Goal: Task Accomplishment & Management: Use online tool/utility

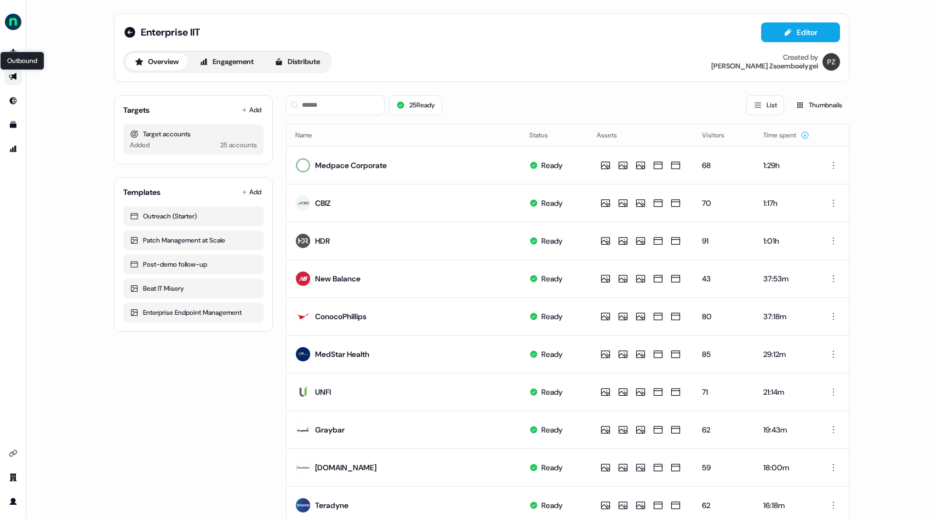
click at [13, 77] on icon "Go to outbound experience" at bounding box center [13, 76] width 8 height 7
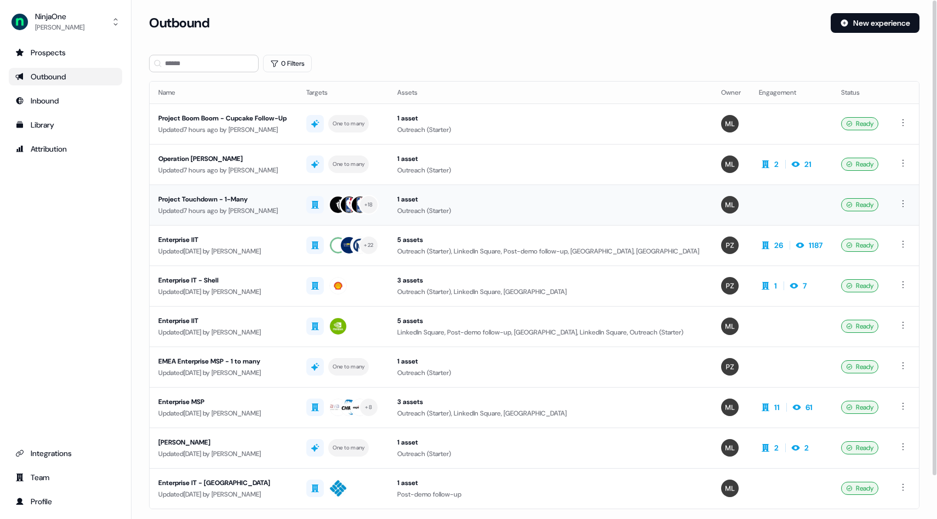
click at [215, 194] on div "Project Touchdown - 1-Many" at bounding box center [223, 199] width 130 height 11
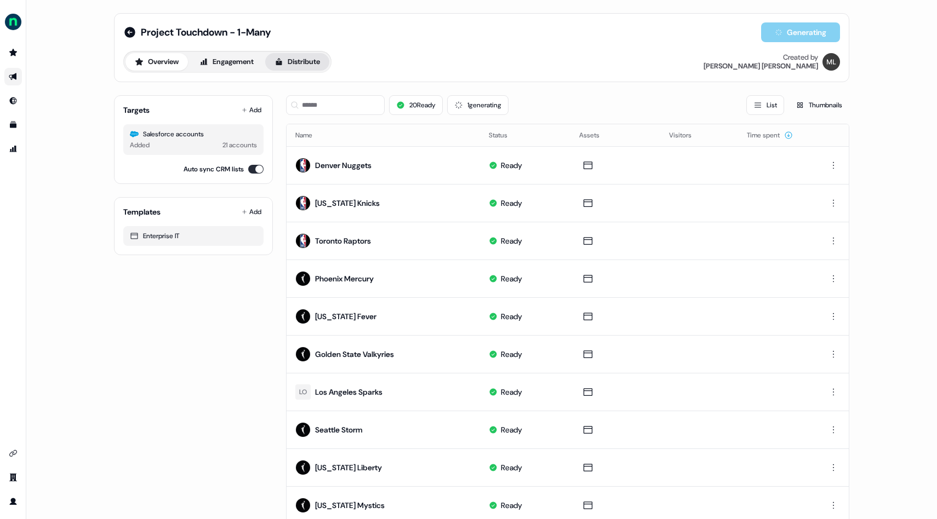
click at [304, 63] on button "Distribute" at bounding box center [297, 62] width 64 height 18
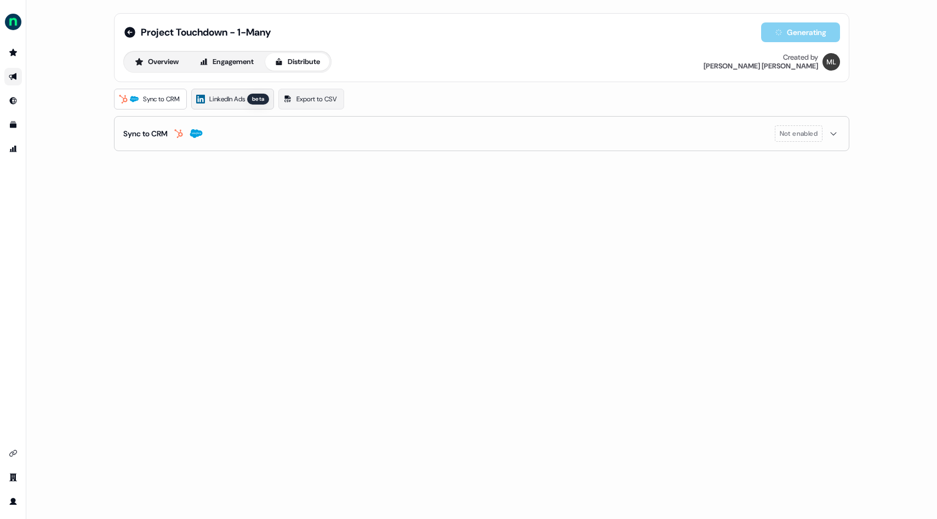
click at [225, 104] on span "LinkedIn Ads" at bounding box center [227, 99] width 36 height 11
click at [305, 99] on span "Export to CSV" at bounding box center [316, 99] width 41 height 11
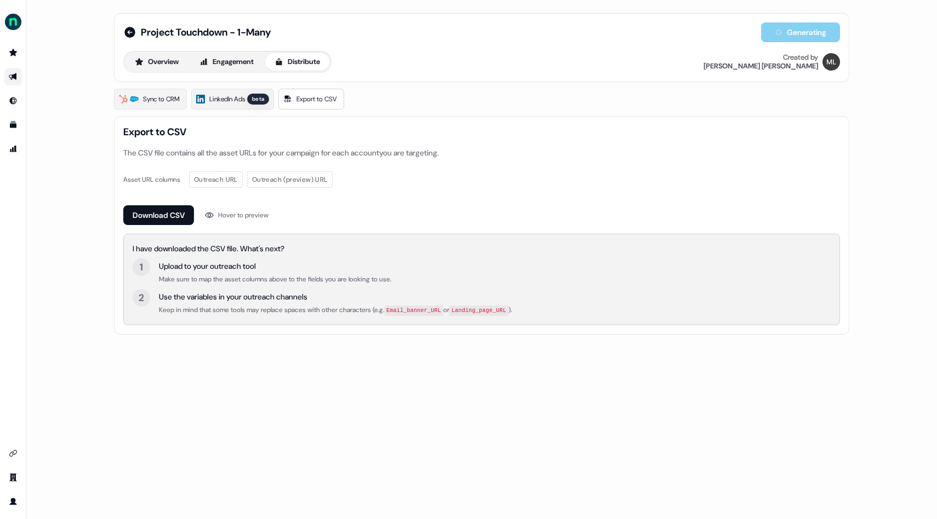
click at [242, 72] on div "Overview Engagement Distribute" at bounding box center [227, 62] width 208 height 22
click at [170, 62] on button "Overview" at bounding box center [156, 62] width 62 height 18
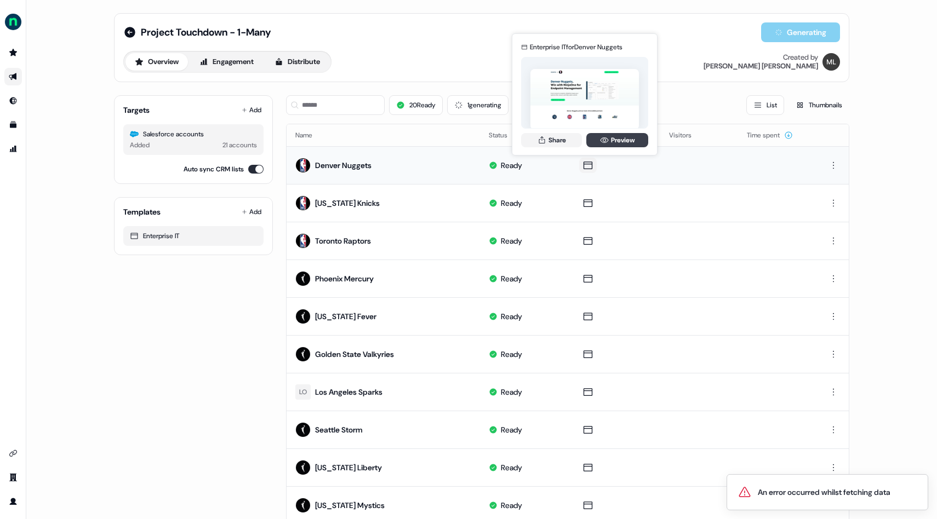
click at [334, 138] on link "Preview" at bounding box center [617, 140] width 62 height 14
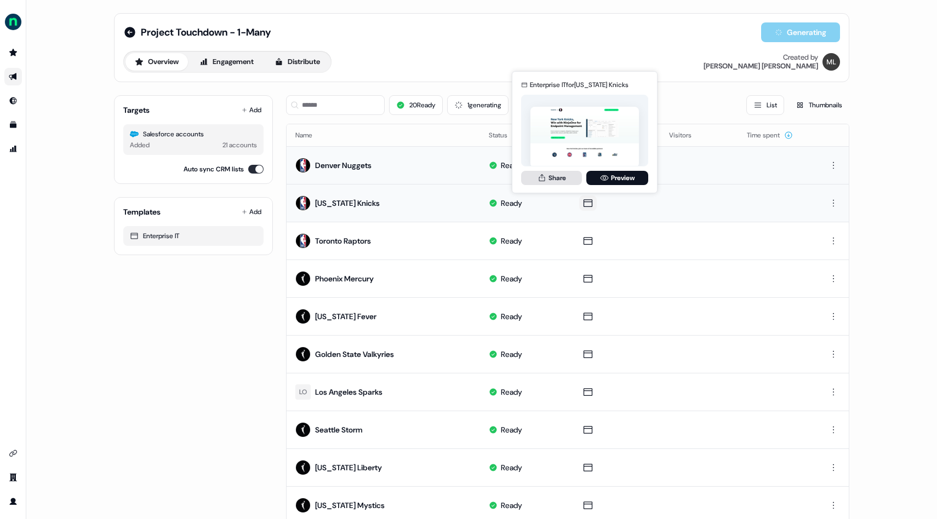
click at [334, 184] on button "Share" at bounding box center [551, 178] width 61 height 14
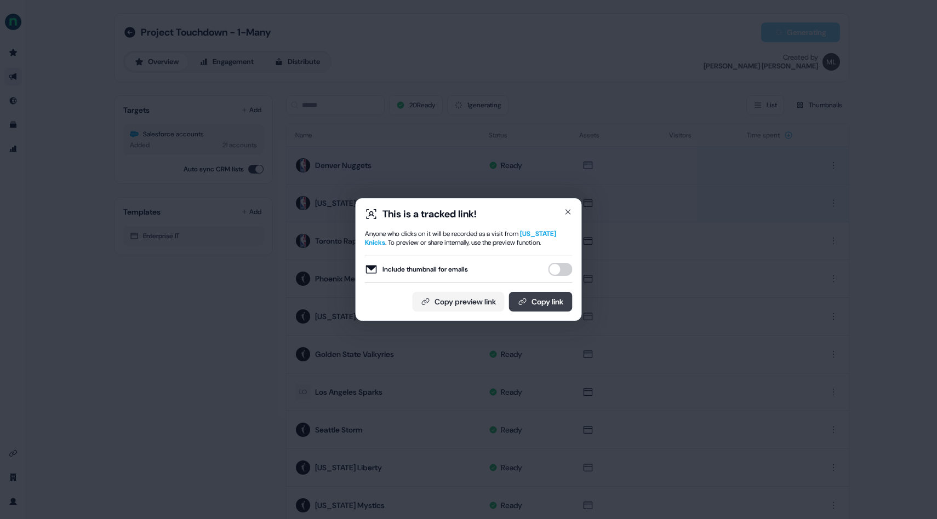
click at [334, 296] on button "Copy link" at bounding box center [541, 302] width 64 height 20
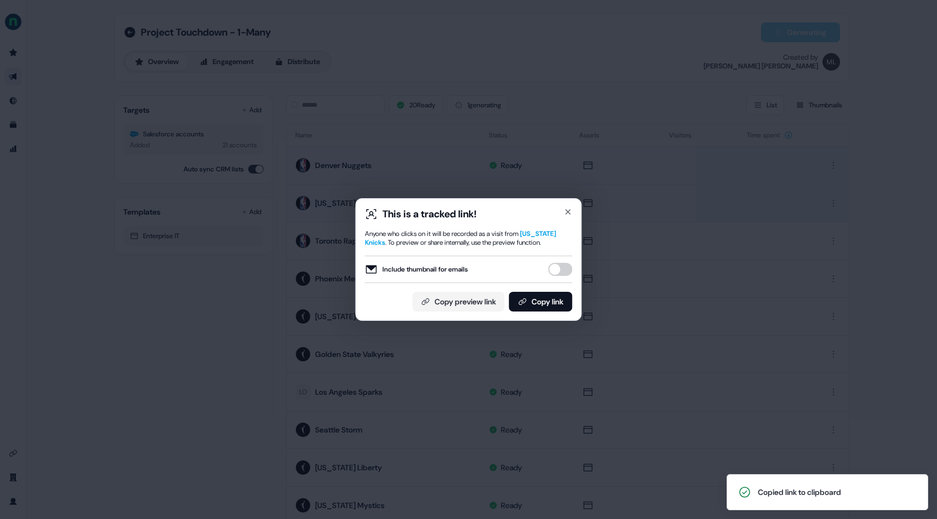
click at [334, 218] on div "This is a tracked link!" at bounding box center [469, 214] width 208 height 13
click at [334, 213] on icon "button" at bounding box center [568, 212] width 4 height 4
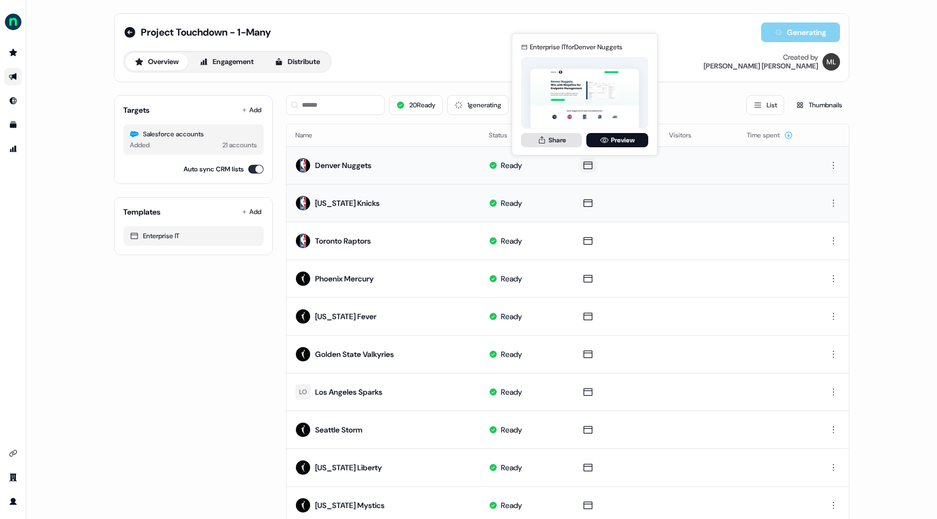
click at [334, 144] on button "Share" at bounding box center [551, 140] width 61 height 14
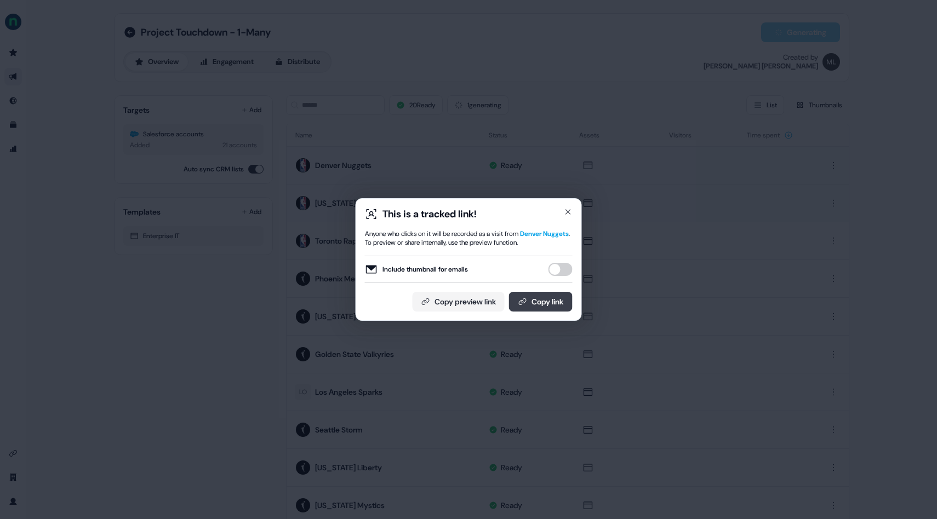
click at [334, 299] on button "Copy link" at bounding box center [541, 302] width 64 height 20
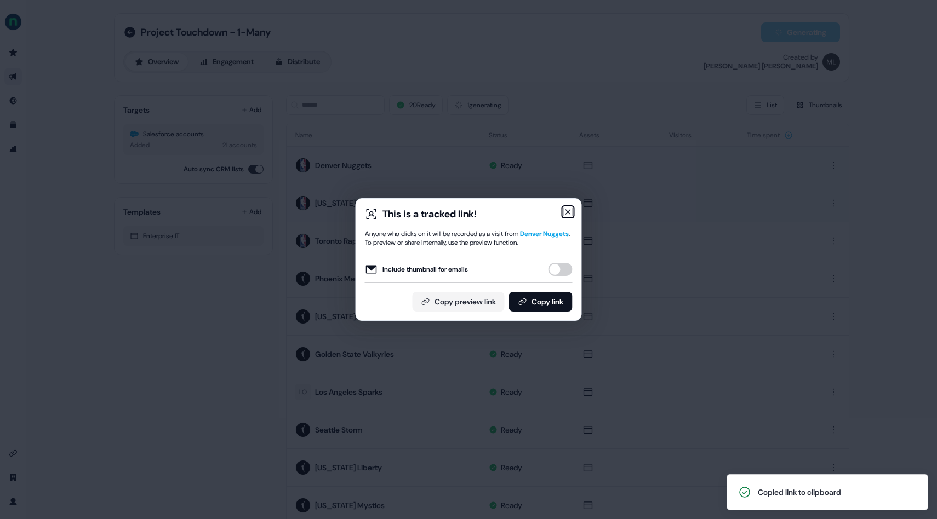
click at [334, 214] on icon "button" at bounding box center [568, 212] width 9 height 9
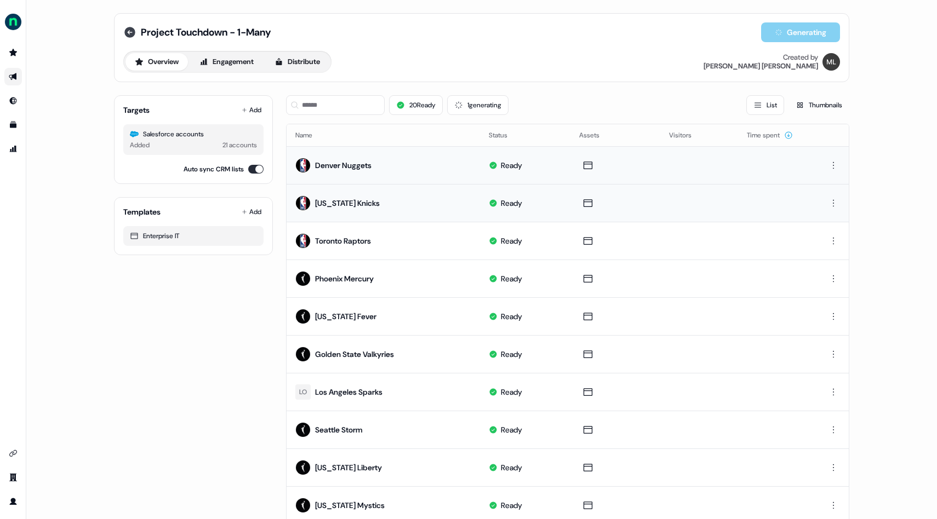
click at [125, 28] on icon at bounding box center [129, 32] width 11 height 11
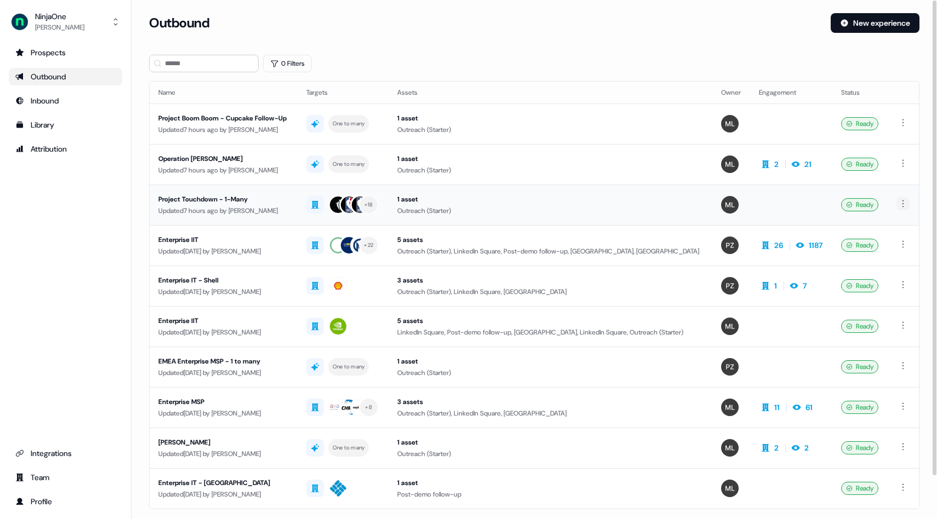
click at [334, 204] on html "For the best experience switch devices to a bigger screen. Go to Userled.io Nin…" at bounding box center [468, 259] width 937 height 519
click at [334, 225] on span "Duplicate" at bounding box center [887, 224] width 28 height 9
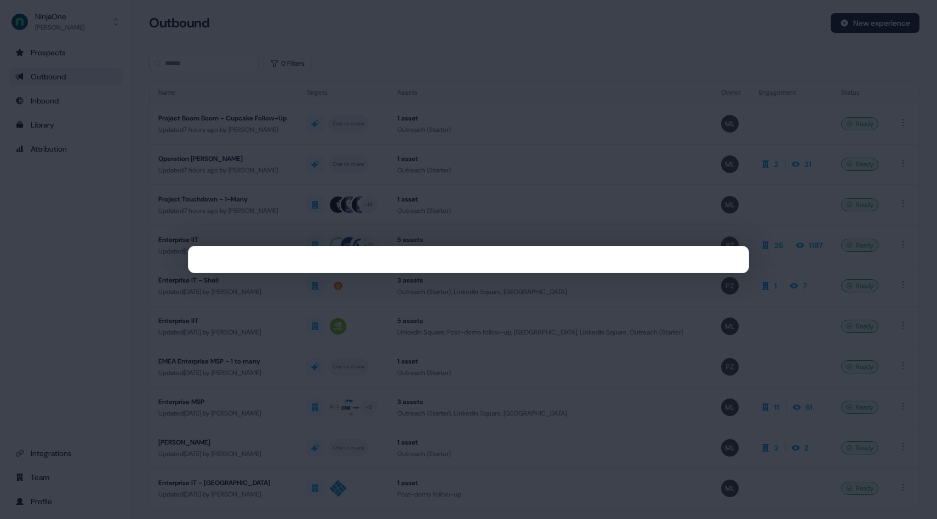
click at [334, 79] on div at bounding box center [468, 259] width 937 height 519
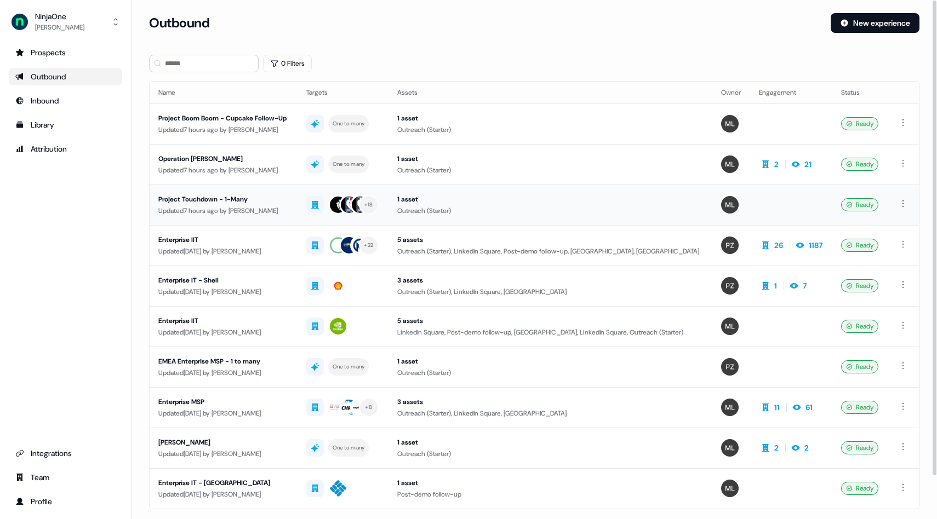
click at [226, 199] on div "Project Touchdown - 1-Many" at bounding box center [223, 199] width 130 height 11
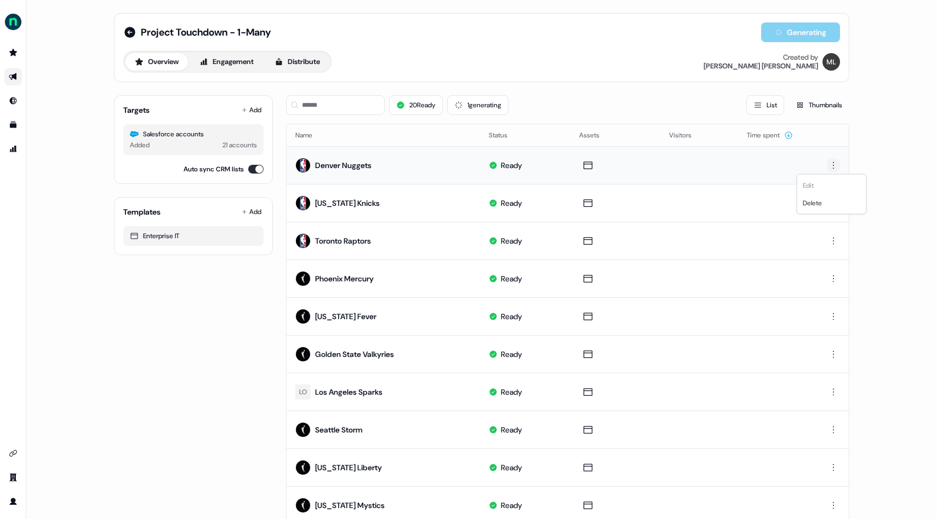
click at [334, 164] on html "For the best experience switch devices to a bigger screen. Go to Userled.io Pro…" at bounding box center [468, 259] width 937 height 519
click at [334, 184] on div "Edit Delete" at bounding box center [832, 194] width 70 height 41
click at [334, 86] on html "For the best experience switch devices to a bigger screen. Go to Userled.io Pro…" at bounding box center [468, 259] width 937 height 519
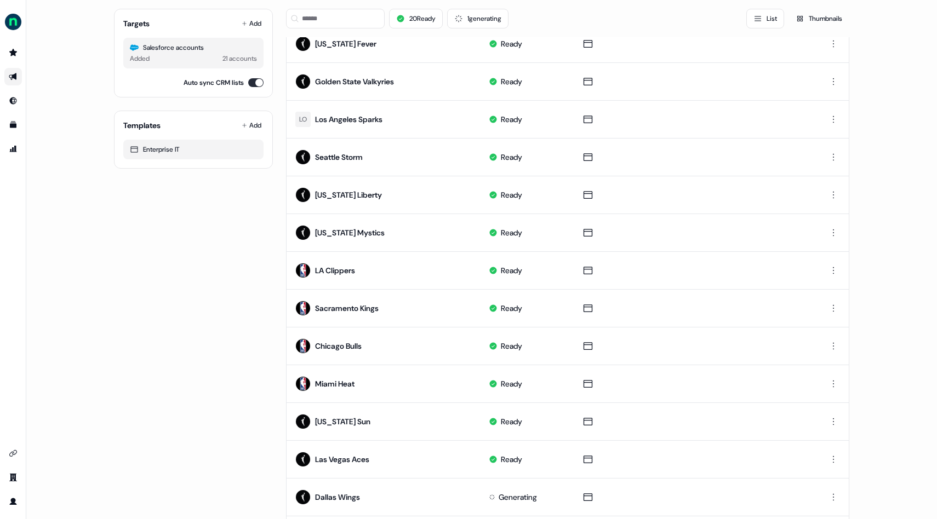
scroll to position [418, 0]
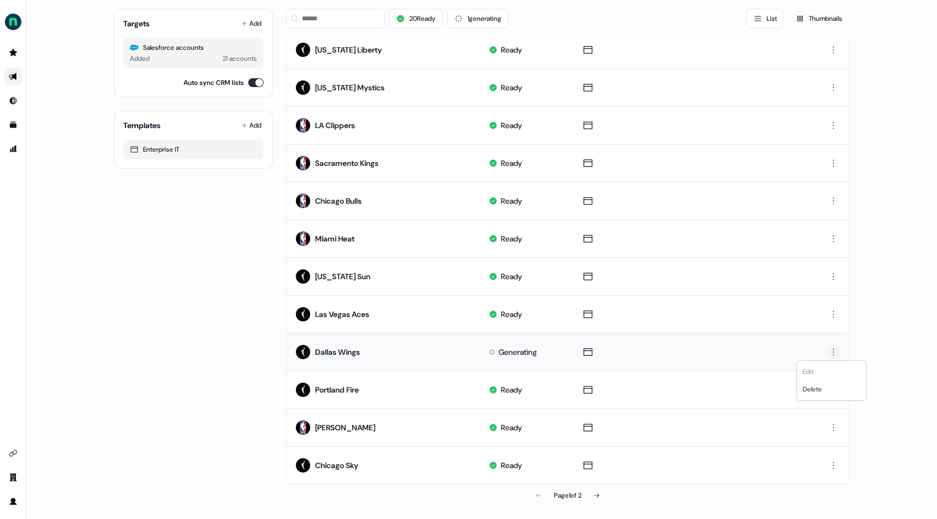
click at [334, 352] on html "For the best experience switch devices to a bigger screen. Go to Userled.io Pro…" at bounding box center [468, 259] width 937 height 519
click at [334, 273] on html "For the best experience switch devices to a bigger screen. Go to Userled.io Pro…" at bounding box center [468, 259] width 937 height 519
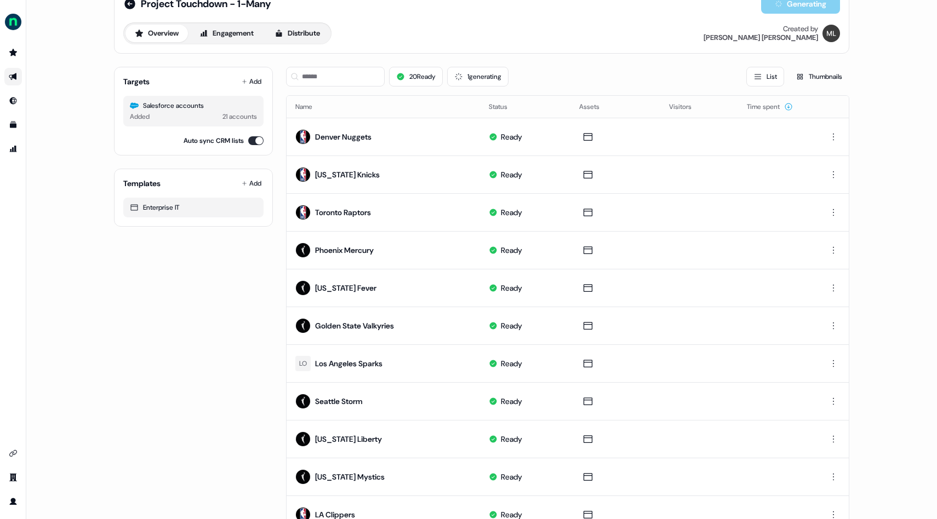
scroll to position [27, 0]
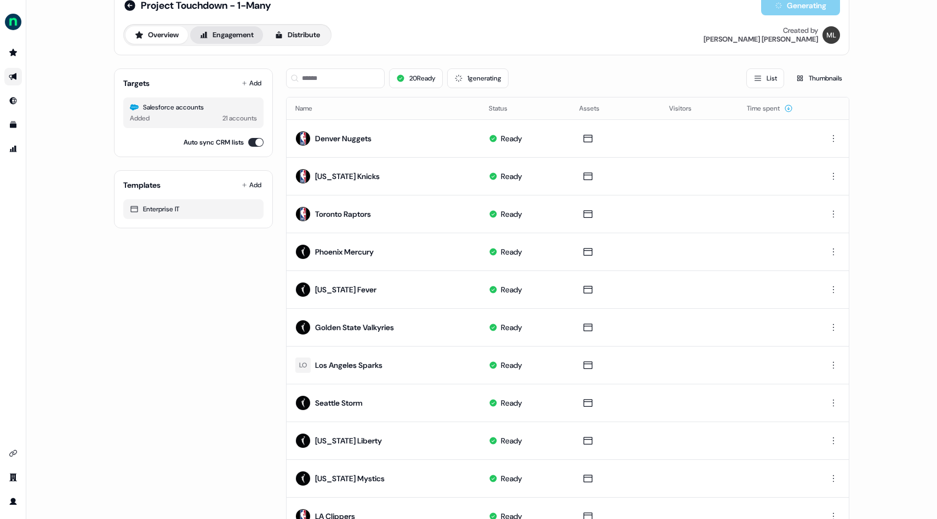
click at [225, 37] on button "Engagement" at bounding box center [226, 35] width 73 height 18
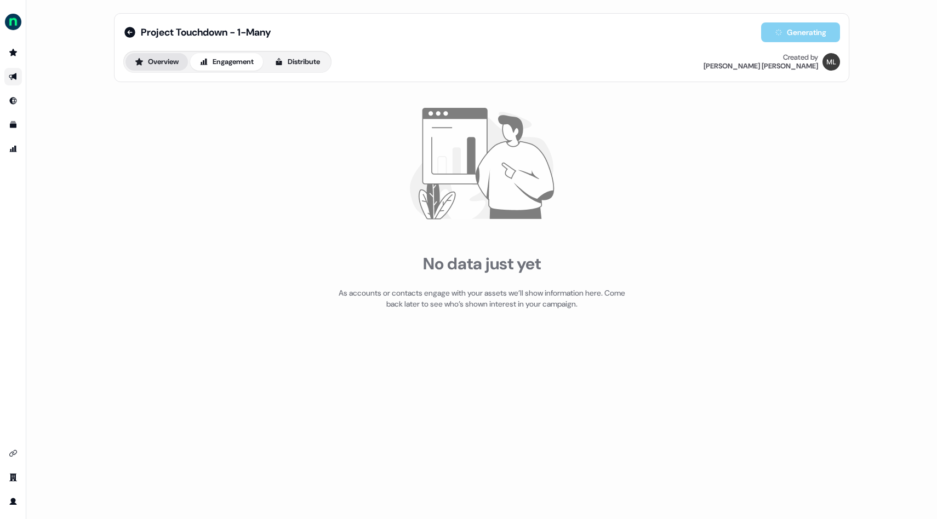
click at [160, 56] on button "Overview" at bounding box center [156, 62] width 62 height 18
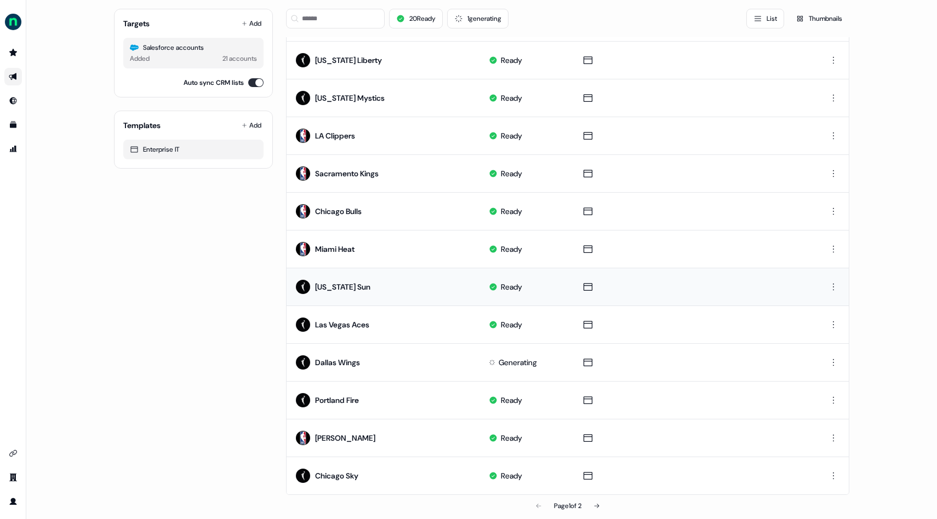
scroll to position [418, 0]
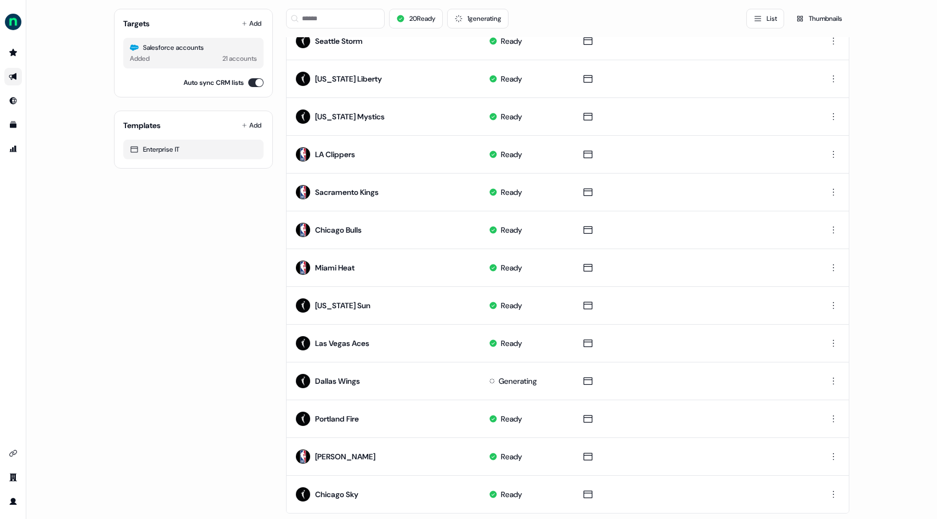
scroll to position [418, 0]
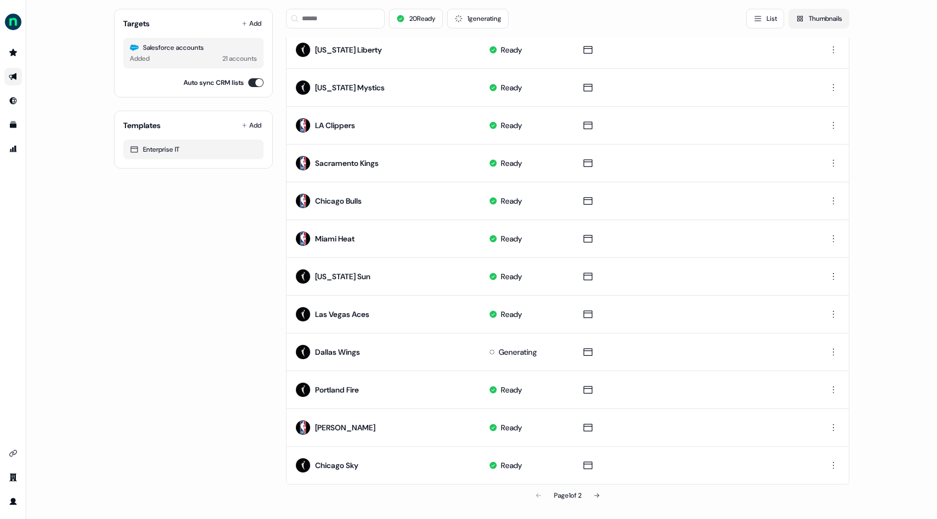
click at [832, 22] on button "Thumbnails" at bounding box center [818, 19] width 61 height 20
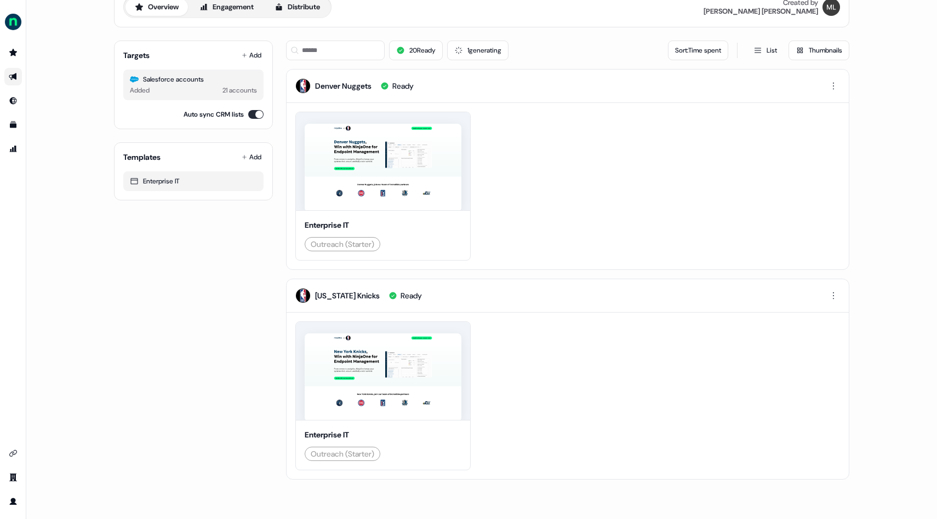
scroll to position [0, 0]
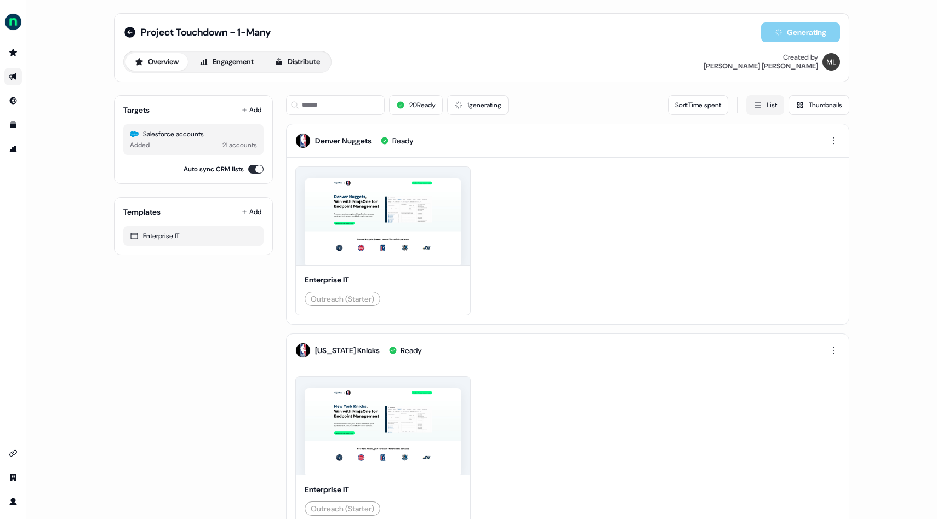
click at [769, 107] on button "List" at bounding box center [765, 105] width 38 height 20
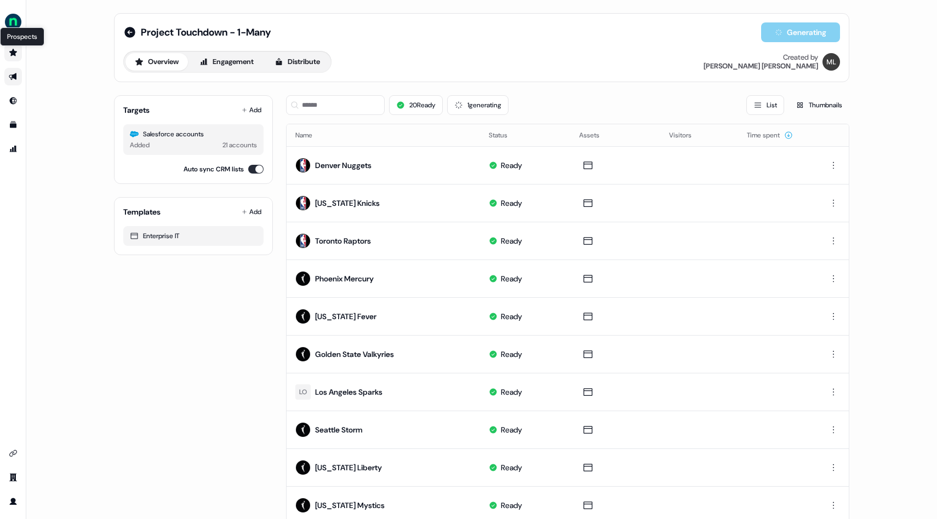
click at [16, 54] on icon "Go to prospects" at bounding box center [13, 52] width 9 height 9
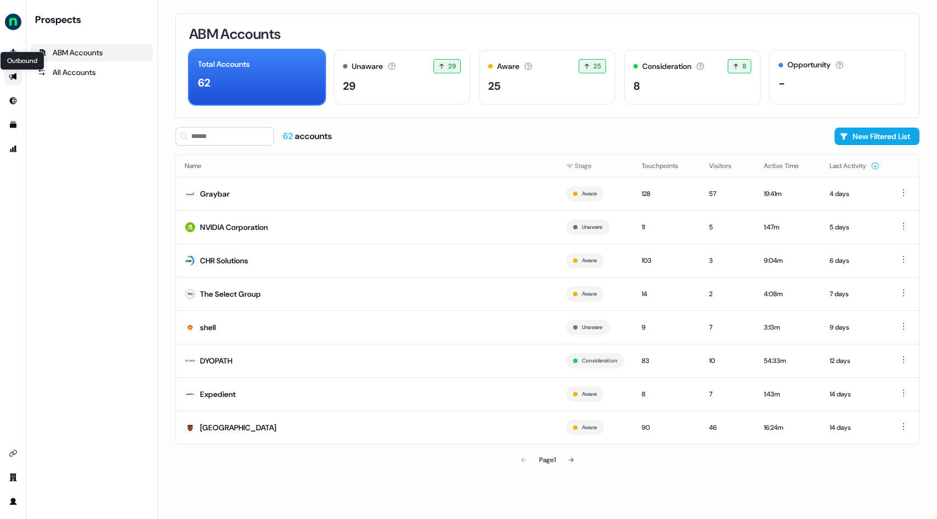
click at [16, 81] on icon "Go to outbound experience" at bounding box center [13, 76] width 9 height 9
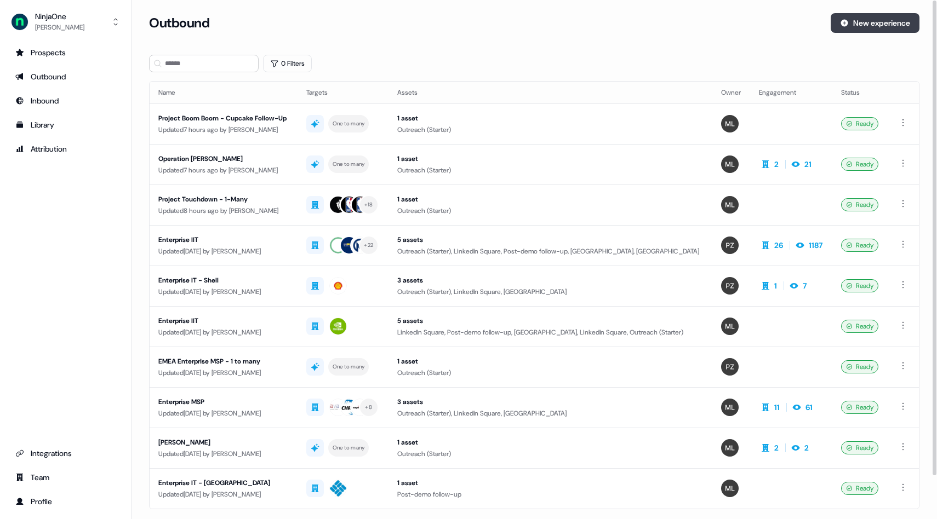
click at [872, 21] on button "New experience" at bounding box center [875, 23] width 89 height 20
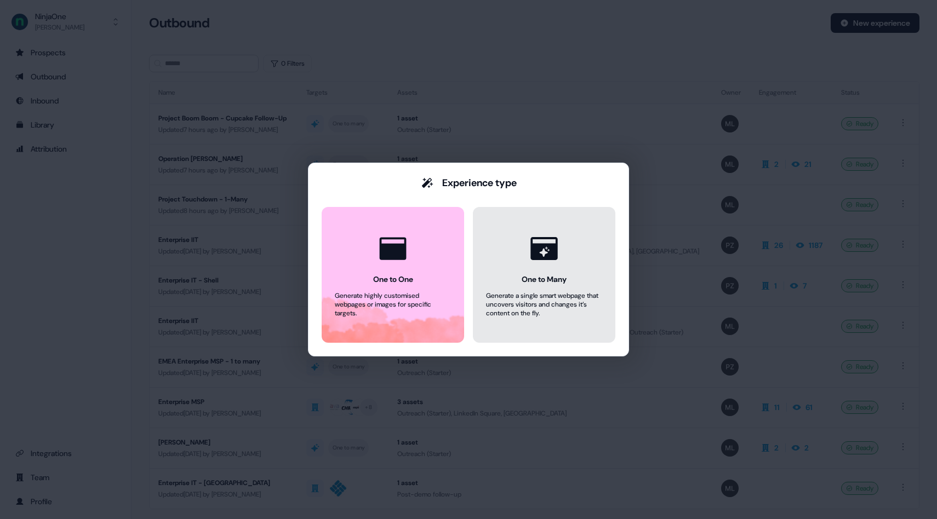
click at [555, 286] on button "One to Many Generate a single smart webpage that uncovers visitors and changes …" at bounding box center [544, 275] width 142 height 136
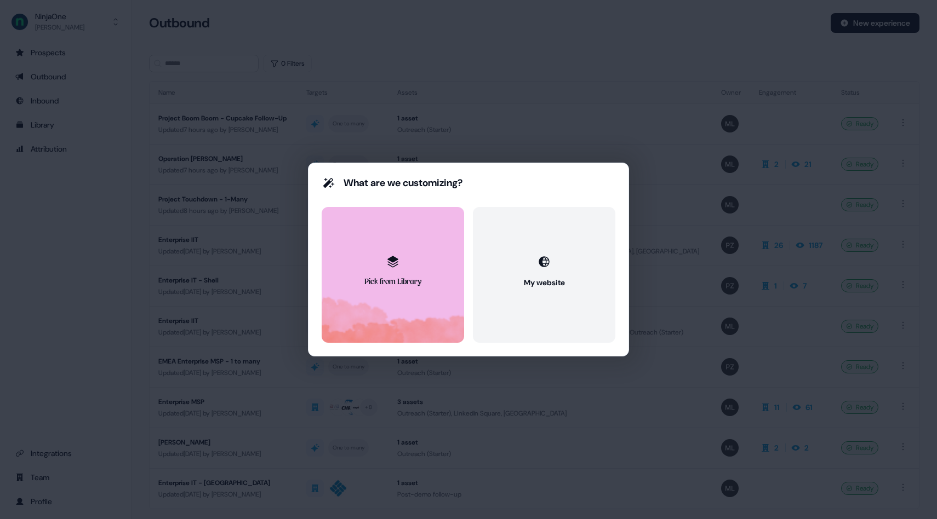
click at [439, 252] on button "Pick from Library" at bounding box center [393, 275] width 142 height 136
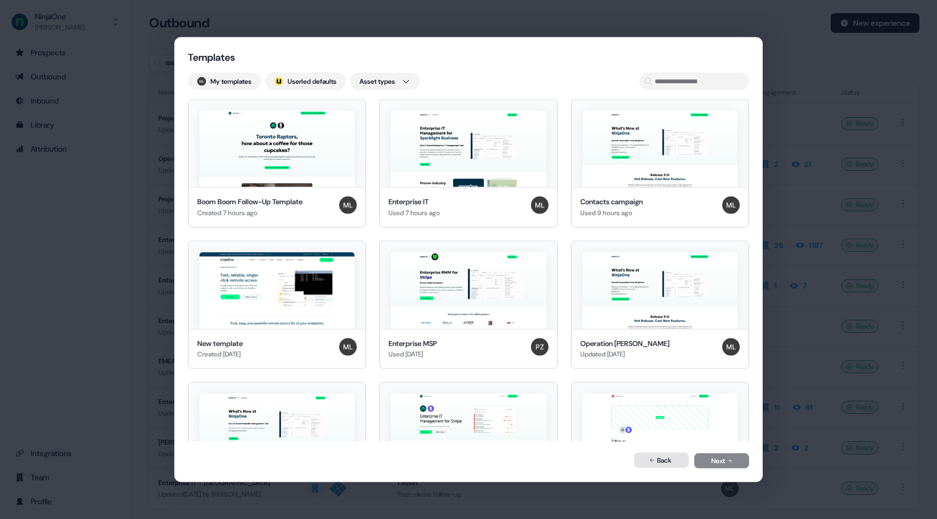
click at [668, 462] on button "Back" at bounding box center [661, 460] width 55 height 15
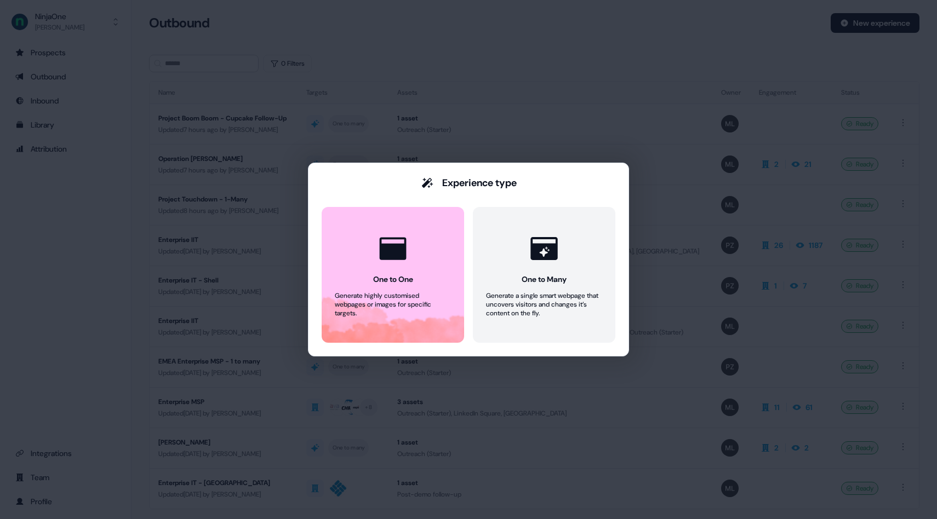
click at [525, 99] on div "Experience type One to One Generate highly customised webpages or images for sp…" at bounding box center [468, 259] width 937 height 519
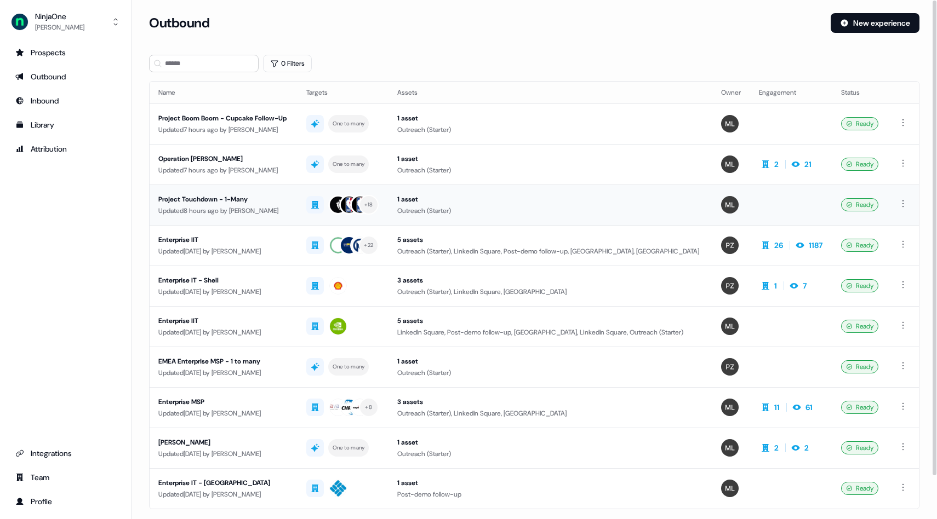
click at [226, 207] on div "Updated 8 hours ago by [PERSON_NAME]" at bounding box center [223, 210] width 130 height 11
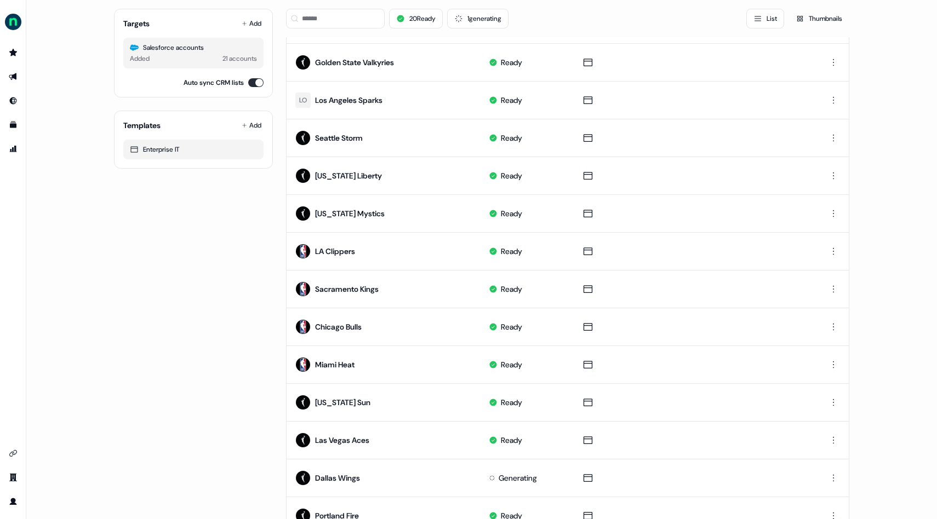
scroll to position [418, 0]
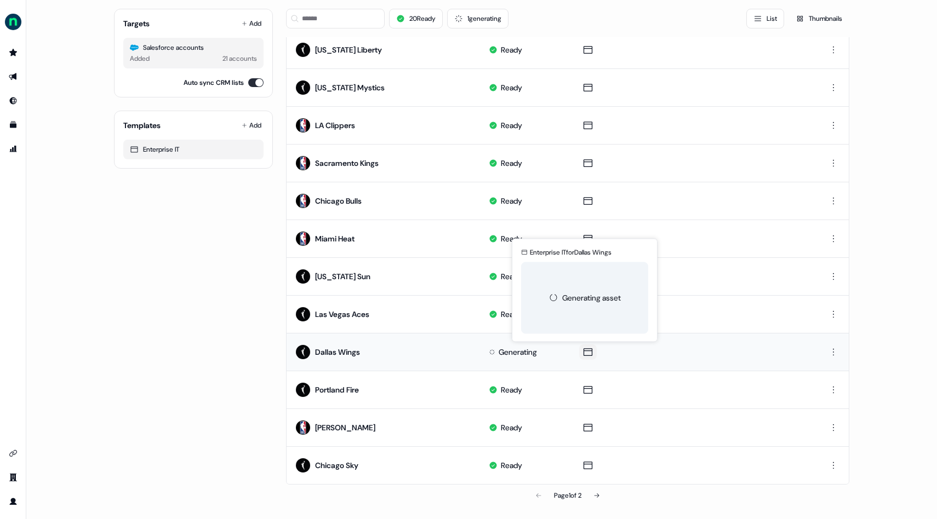
click at [583, 356] on icon at bounding box center [587, 352] width 13 height 11
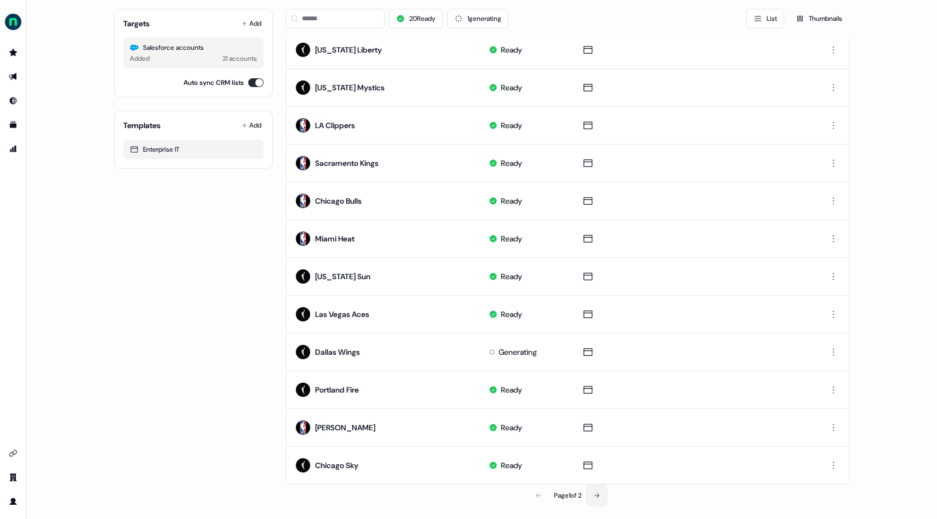
click at [601, 499] on button at bounding box center [597, 496] width 22 height 22
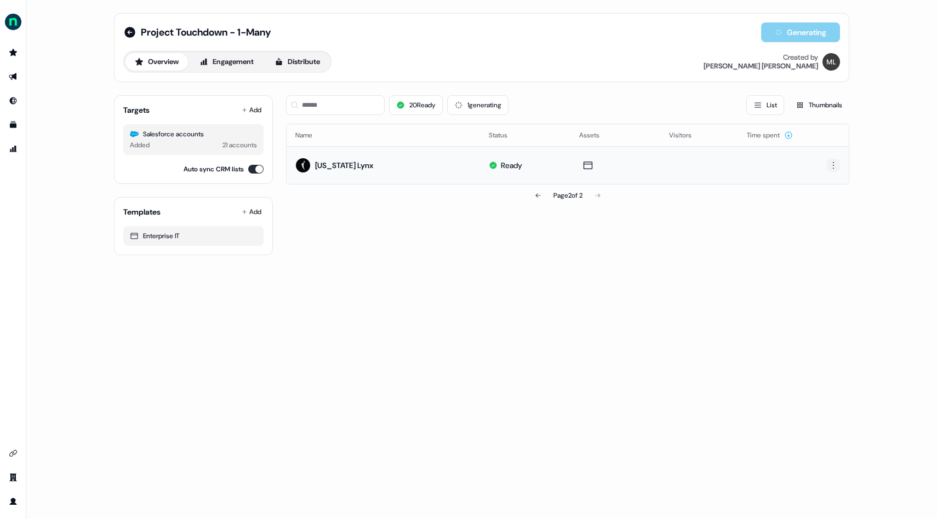
click at [833, 163] on html "For the best experience switch devices to a bigger screen. Go to [DOMAIN_NAME] …" at bounding box center [468, 259] width 937 height 519
click at [821, 182] on div "Edit Delete" at bounding box center [833, 194] width 70 height 41
click at [374, 267] on html "For the best experience switch devices to a bigger screen. Go to [DOMAIN_NAME] …" at bounding box center [468, 259] width 937 height 519
click at [250, 55] on button "Engagement" at bounding box center [226, 62] width 73 height 18
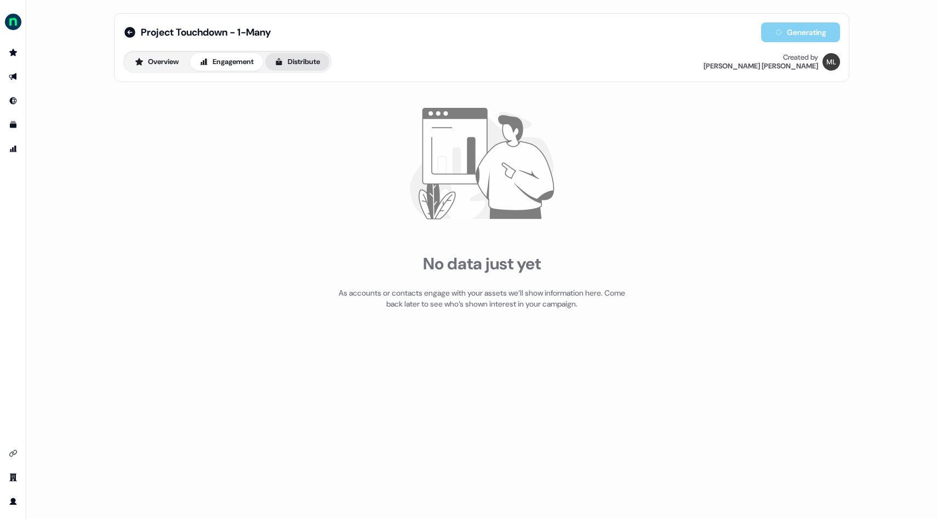
click at [293, 62] on button "Distribute" at bounding box center [297, 62] width 64 height 18
